Goal: Navigation & Orientation: Find specific page/section

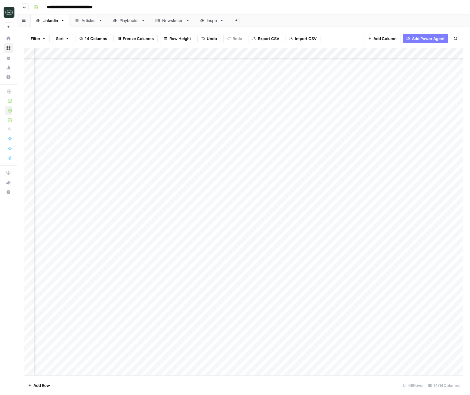
scroll to position [368, 51]
click at [23, 9] on button "Go back" at bounding box center [25, 7] width 8 height 8
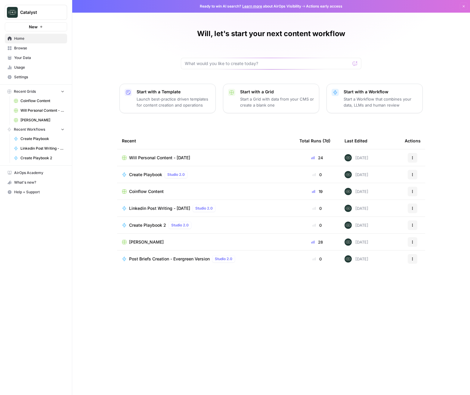
click at [26, 50] on span "Browse" at bounding box center [39, 47] width 50 height 5
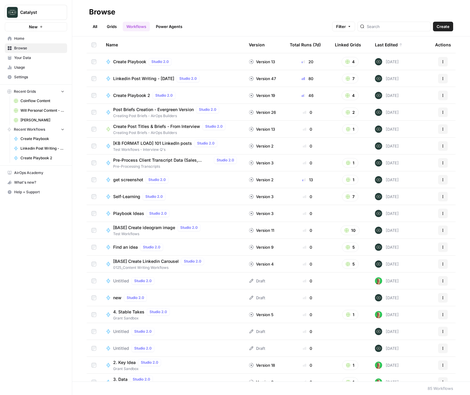
click at [113, 26] on link "Grids" at bounding box center [111, 27] width 17 height 10
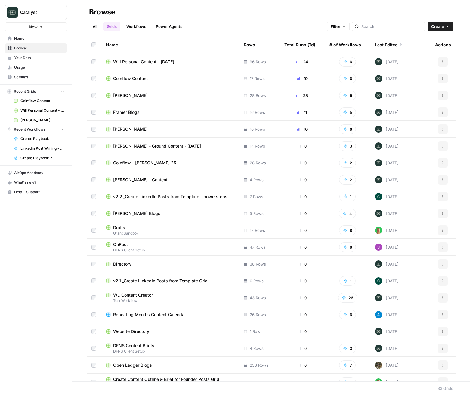
click at [131, 146] on span "[PERSON_NAME] - Ground Content - [DATE]" at bounding box center [157, 146] width 88 height 6
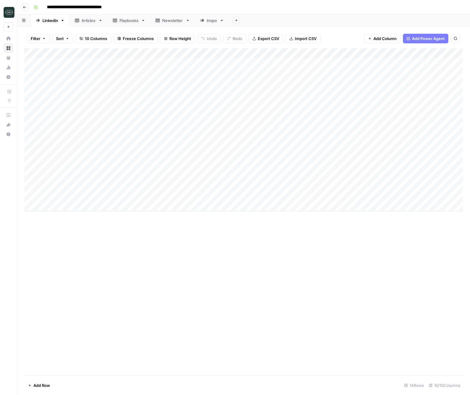
click at [88, 24] on link "Articles" at bounding box center [89, 20] width 38 height 12
click at [51, 20] on div "Linkedin" at bounding box center [50, 20] width 16 height 6
